Goal: Navigation & Orientation: Find specific page/section

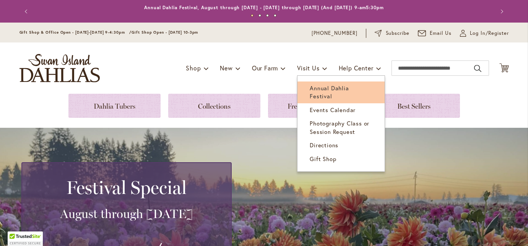
click at [323, 91] on span "Annual Dahlia Festival" at bounding box center [329, 92] width 39 height 16
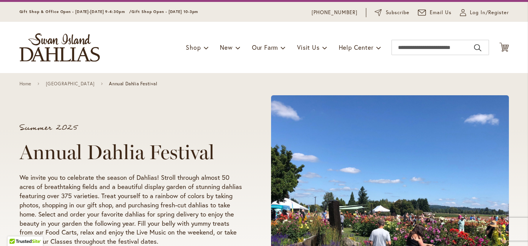
scroll to position [10, 0]
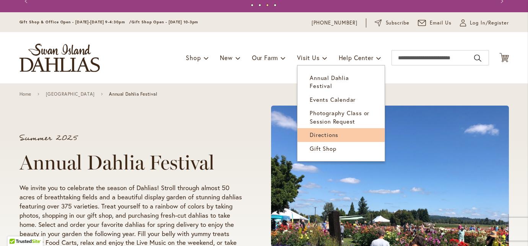
click at [320, 131] on span "Directions" at bounding box center [324, 135] width 29 height 8
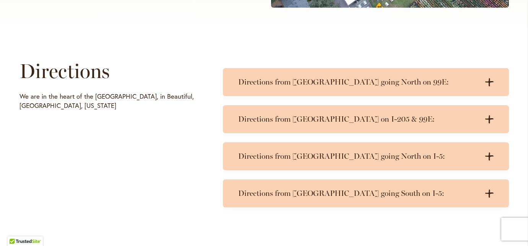
scroll to position [339, 0]
